Goal: Information Seeking & Learning: Understand process/instructions

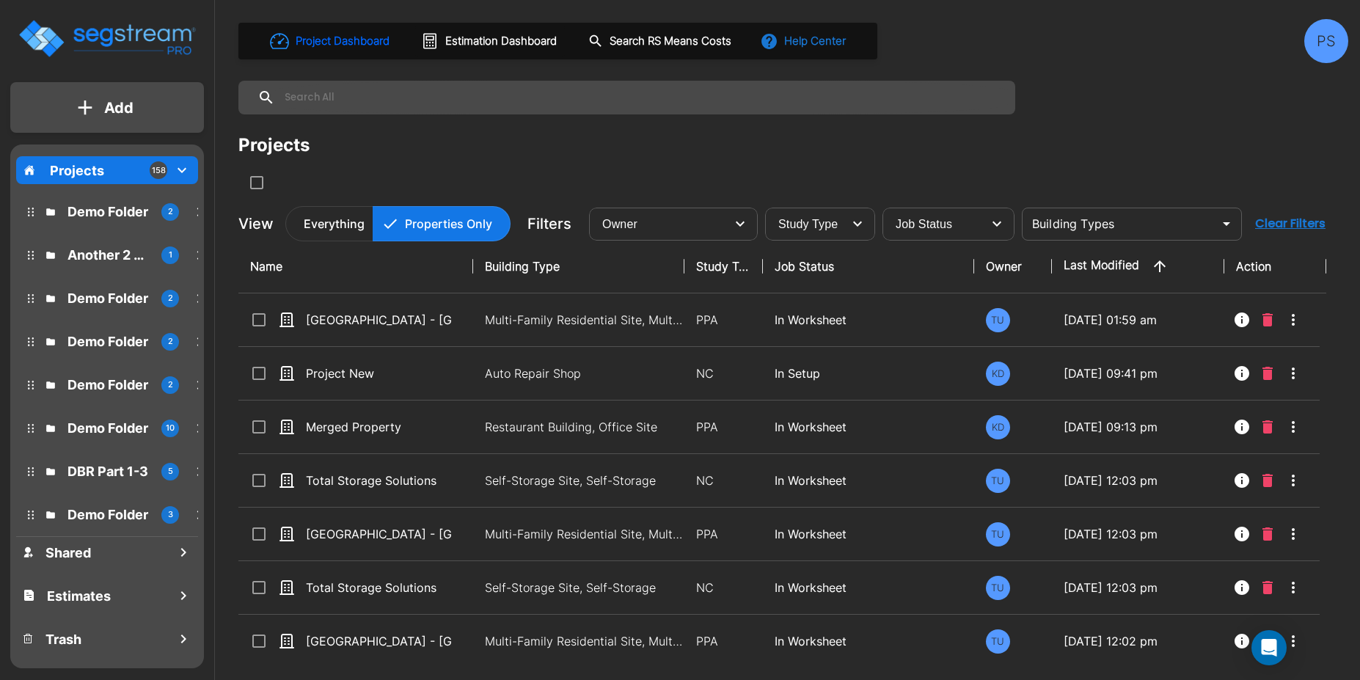
click at [799, 33] on button "Help Center" at bounding box center [804, 41] width 95 height 28
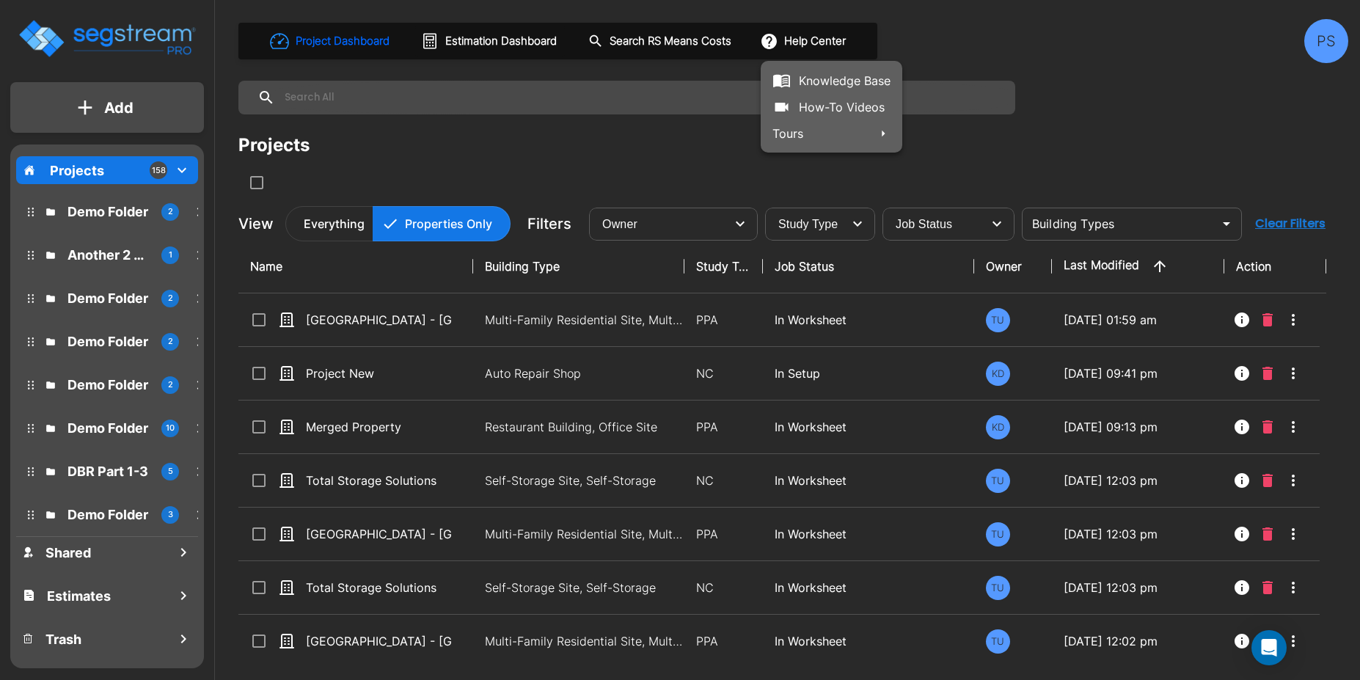
click at [854, 120] on li "Tours" at bounding box center [832, 133] width 142 height 26
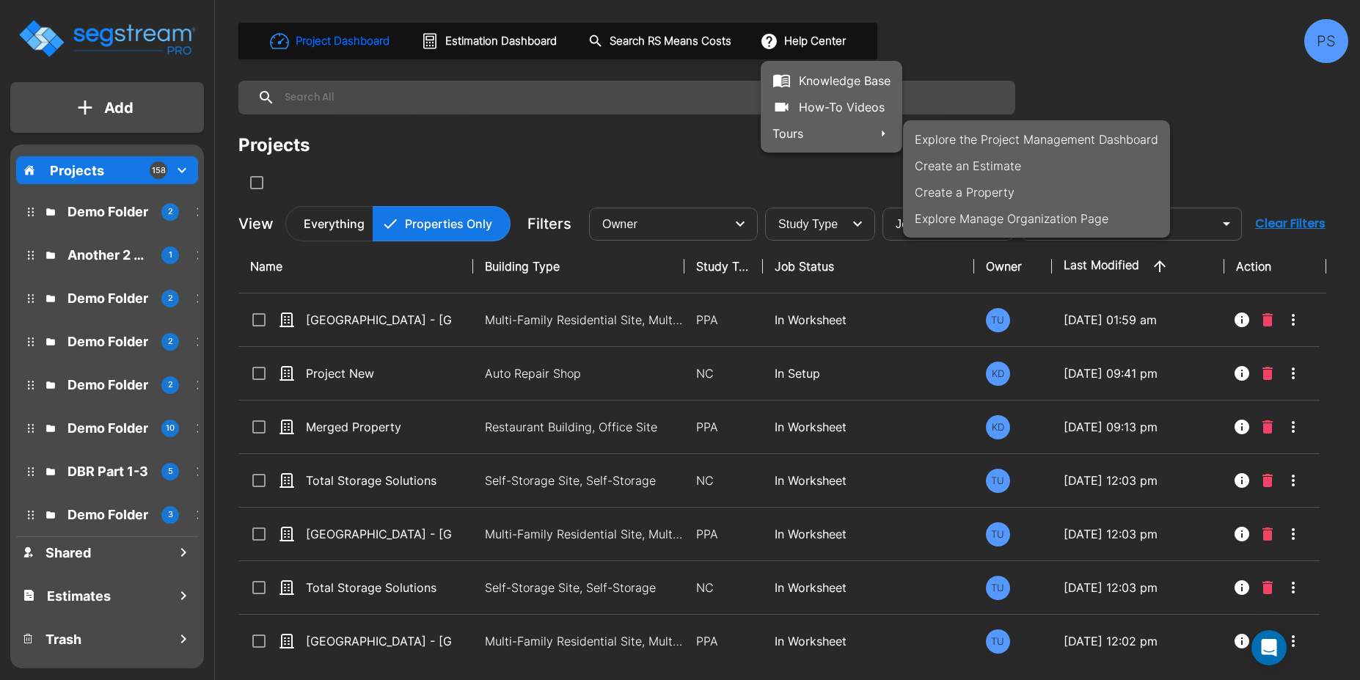
click at [843, 97] on div at bounding box center [680, 340] width 1360 height 680
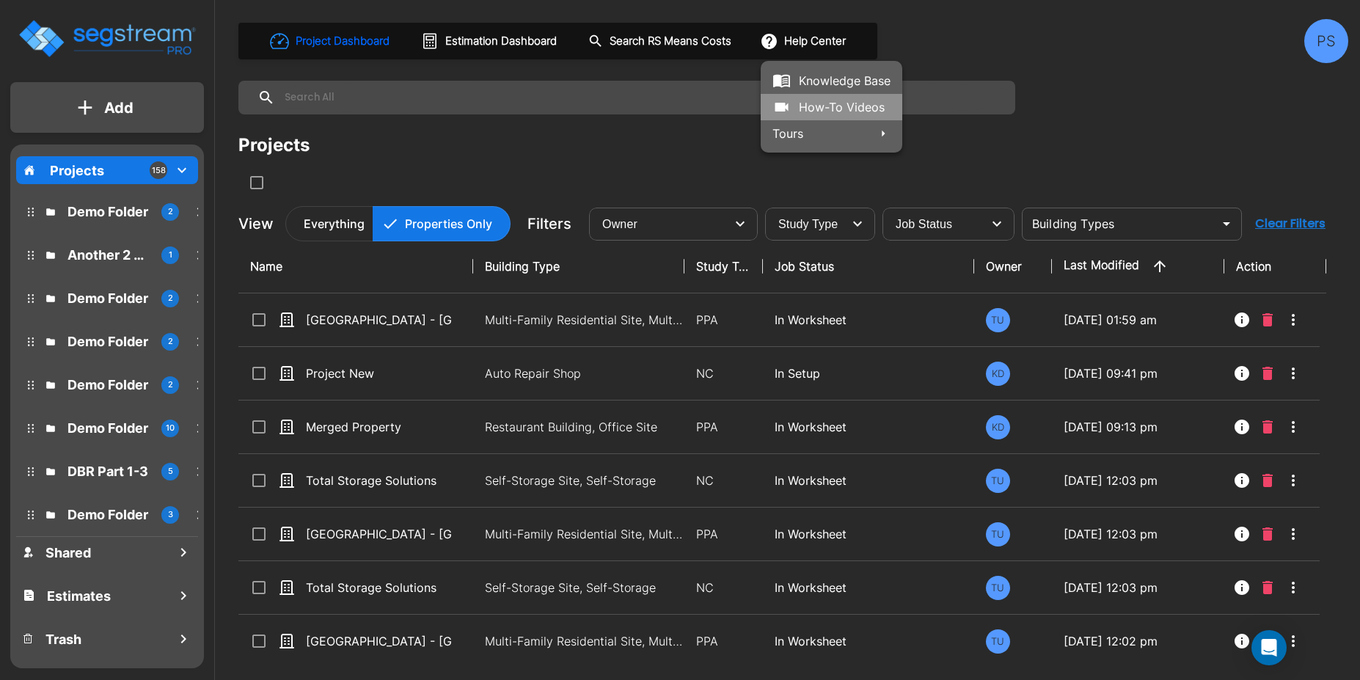
click at [830, 110] on link "How-To Videos" at bounding box center [832, 107] width 142 height 26
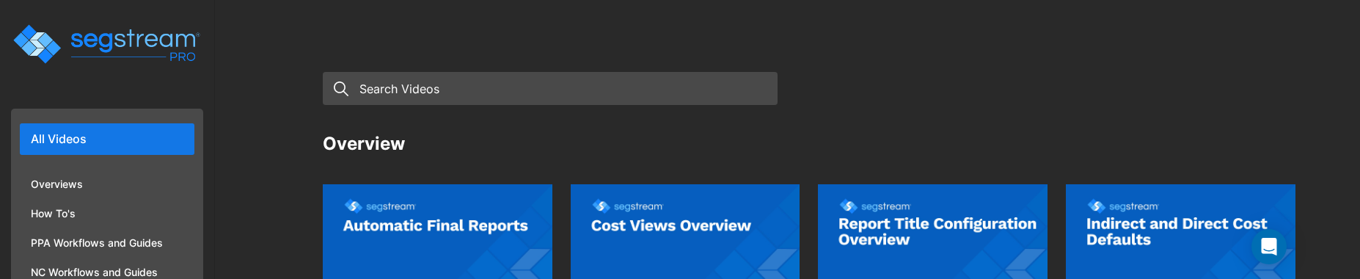
click at [436, 237] on img at bounding box center [438, 248] width 230 height 161
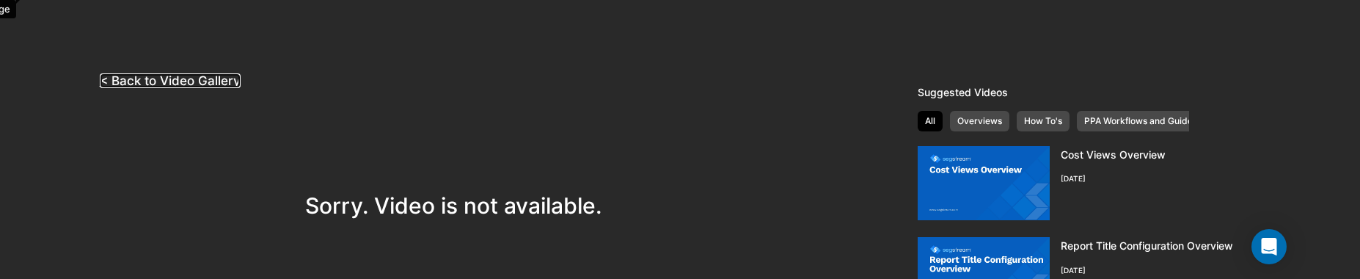
click at [164, 78] on link "< Back to Video Gallery" at bounding box center [170, 80] width 141 height 15
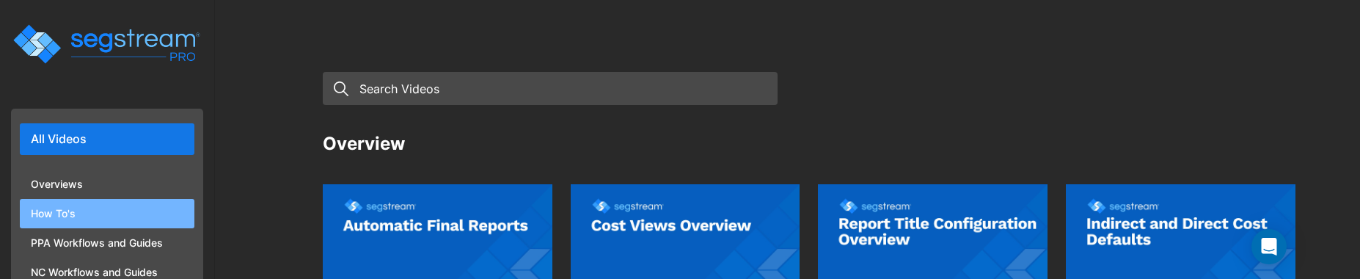
click at [84, 216] on li "How To's" at bounding box center [107, 213] width 175 height 29
